Goal: Communication & Community: Answer question/provide support

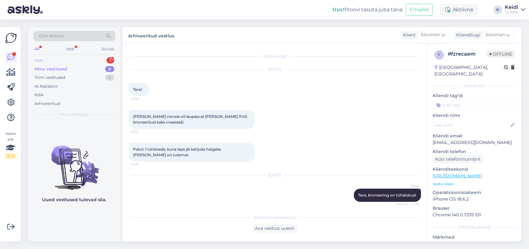
scroll to position [1, 0]
click at [47, 61] on div "Uus 1" at bounding box center [74, 60] width 82 height 9
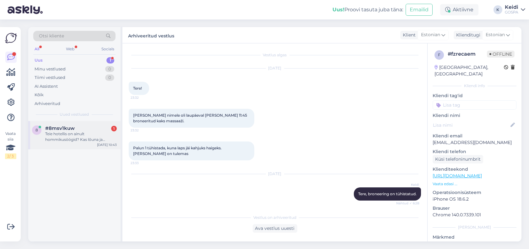
click at [55, 127] on span "#8msv1kuw" at bounding box center [60, 128] width 30 height 6
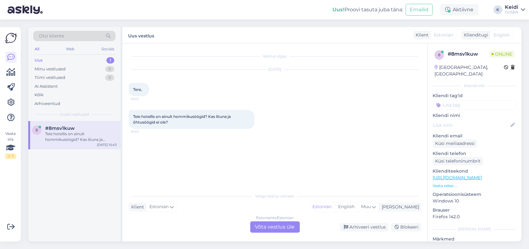
scroll to position [0, 0]
click at [276, 224] on div "Estonian to Estonian Võta vestlus üle" at bounding box center [275, 226] width 50 height 11
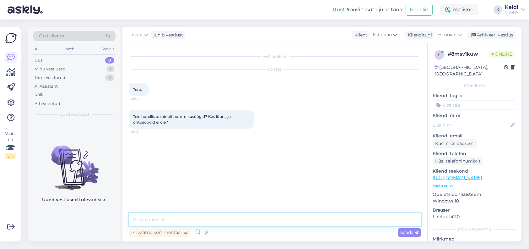
click at [211, 220] on textarea at bounding box center [275, 219] width 292 height 13
click at [344, 220] on textarea "Tere. Hommikusöök kuulub majutuse sisse. Restoran avatakse [PERSON_NAME] 12 ja …" at bounding box center [275, 219] width 292 height 13
type textarea "Tere. Hommikusöök kuulub majutuse sisse. Restoran avatakse [PERSON_NAME] 12 ja …"
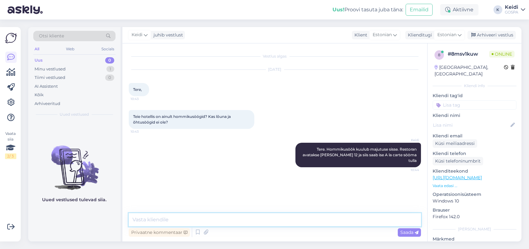
click at [146, 219] on textarea at bounding box center [275, 219] width 292 height 13
click at [41, 67] on div "Minu vestlused" at bounding box center [50, 69] width 31 height 6
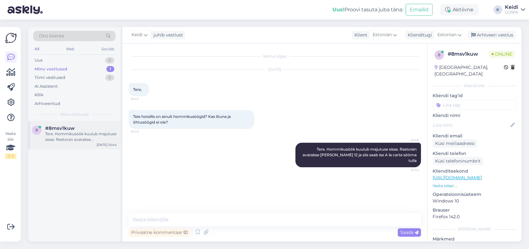
click at [65, 126] on span "#8msv1kuw" at bounding box center [60, 128] width 30 height 6
